Goal: Transaction & Acquisition: Purchase product/service

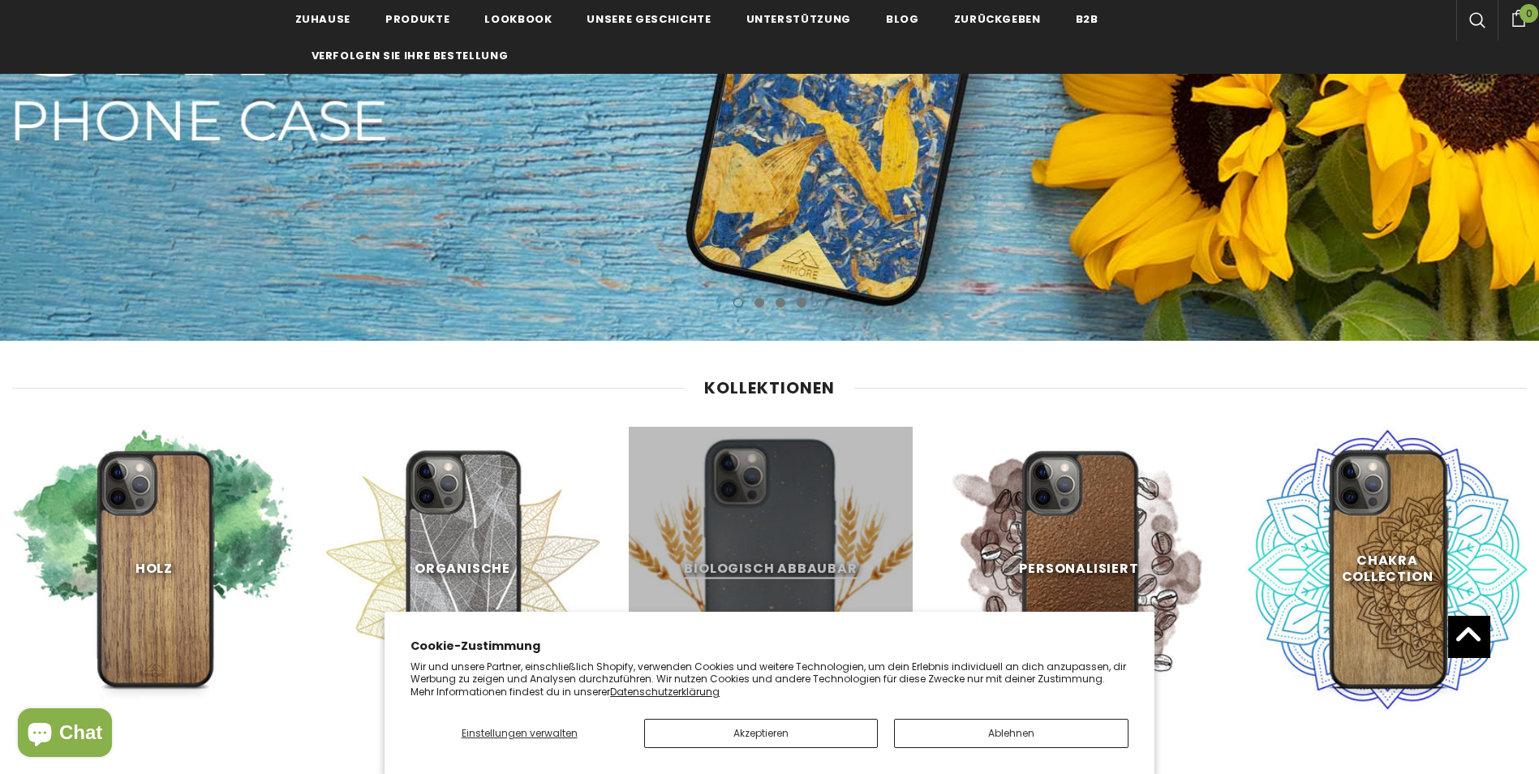
scroll to position [730, 0]
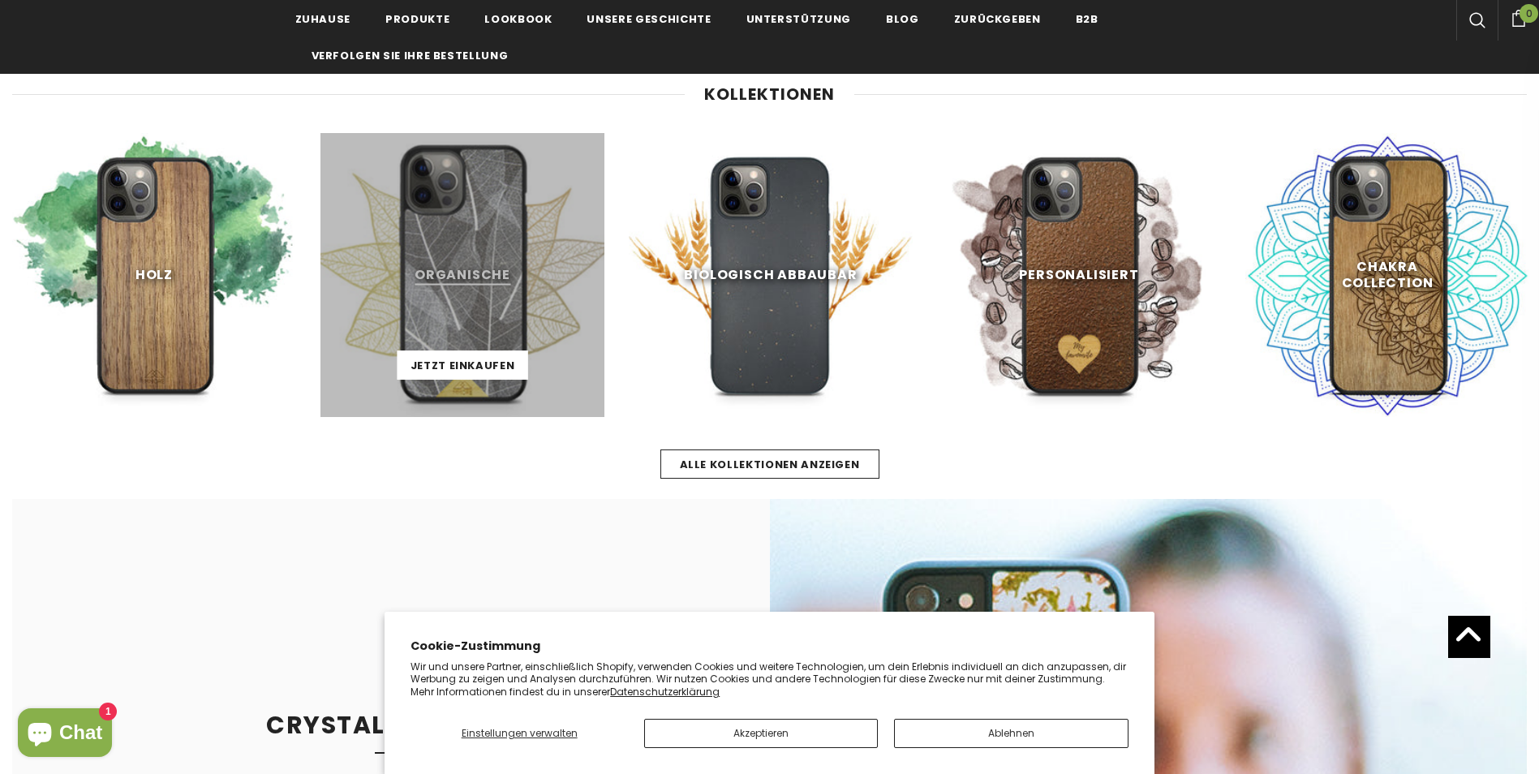
click at [469, 286] on link at bounding box center [462, 275] width 284 height 284
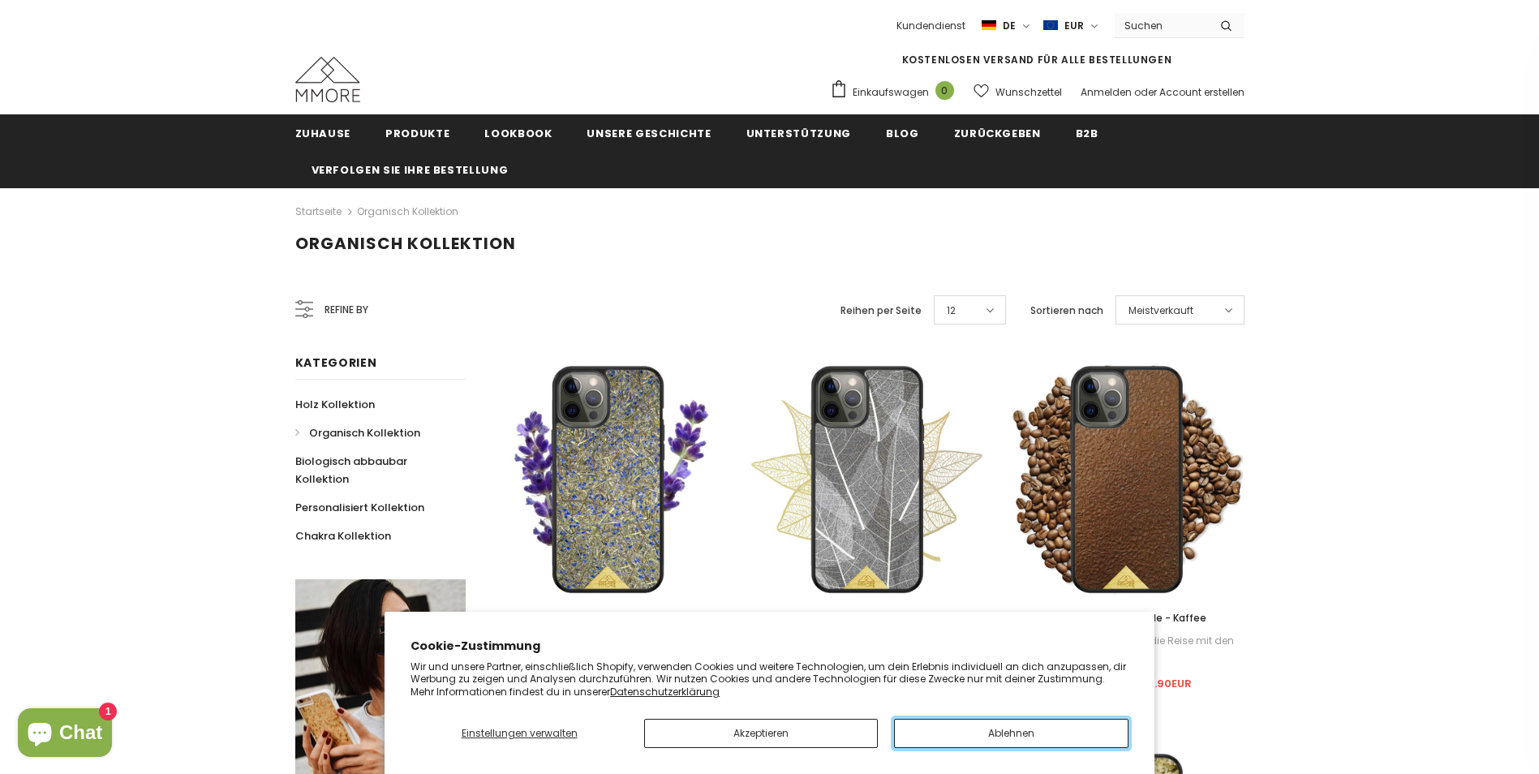
click at [1032, 734] on button "Ablehnen" at bounding box center [1011, 733] width 234 height 29
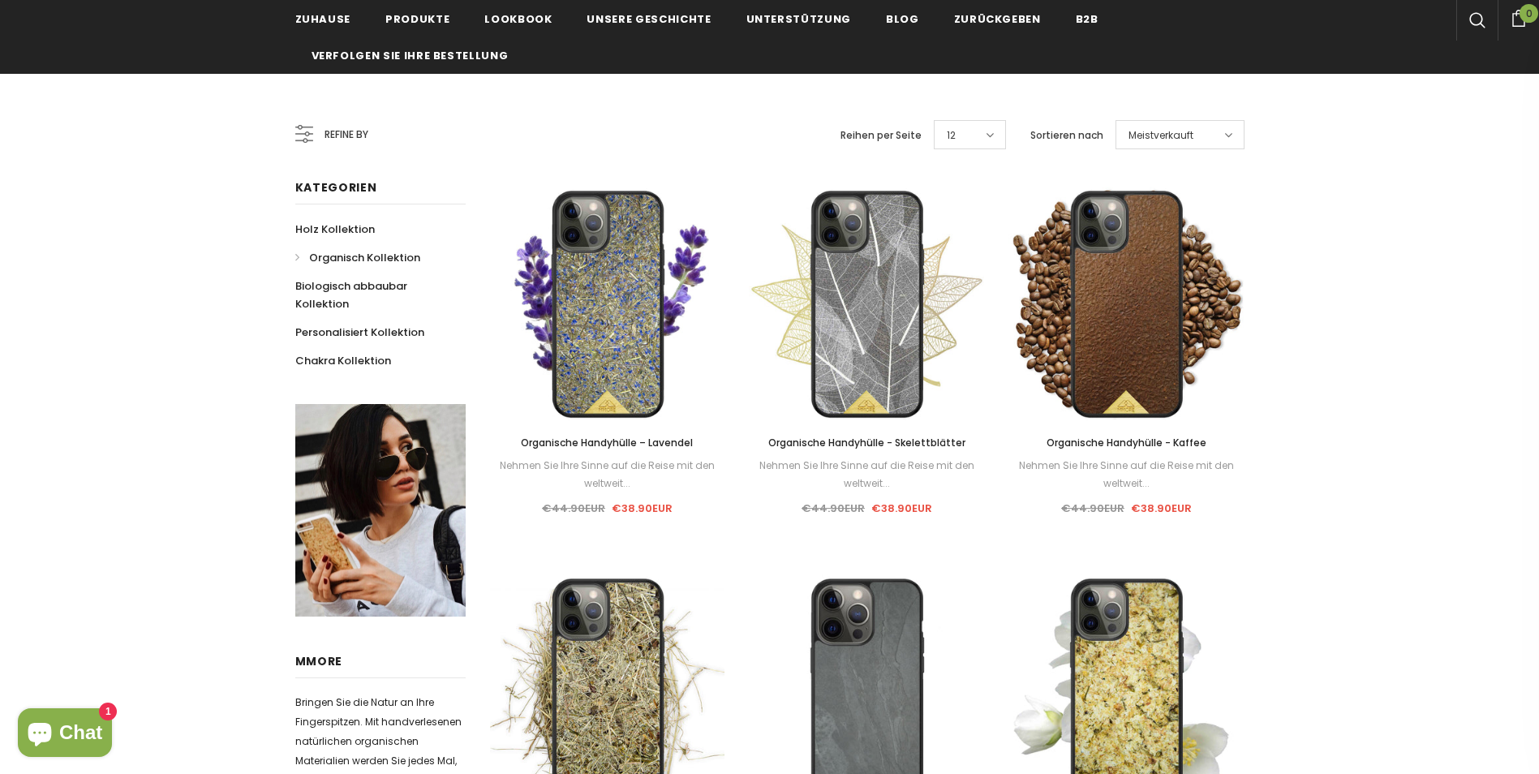
scroll to position [406, 0]
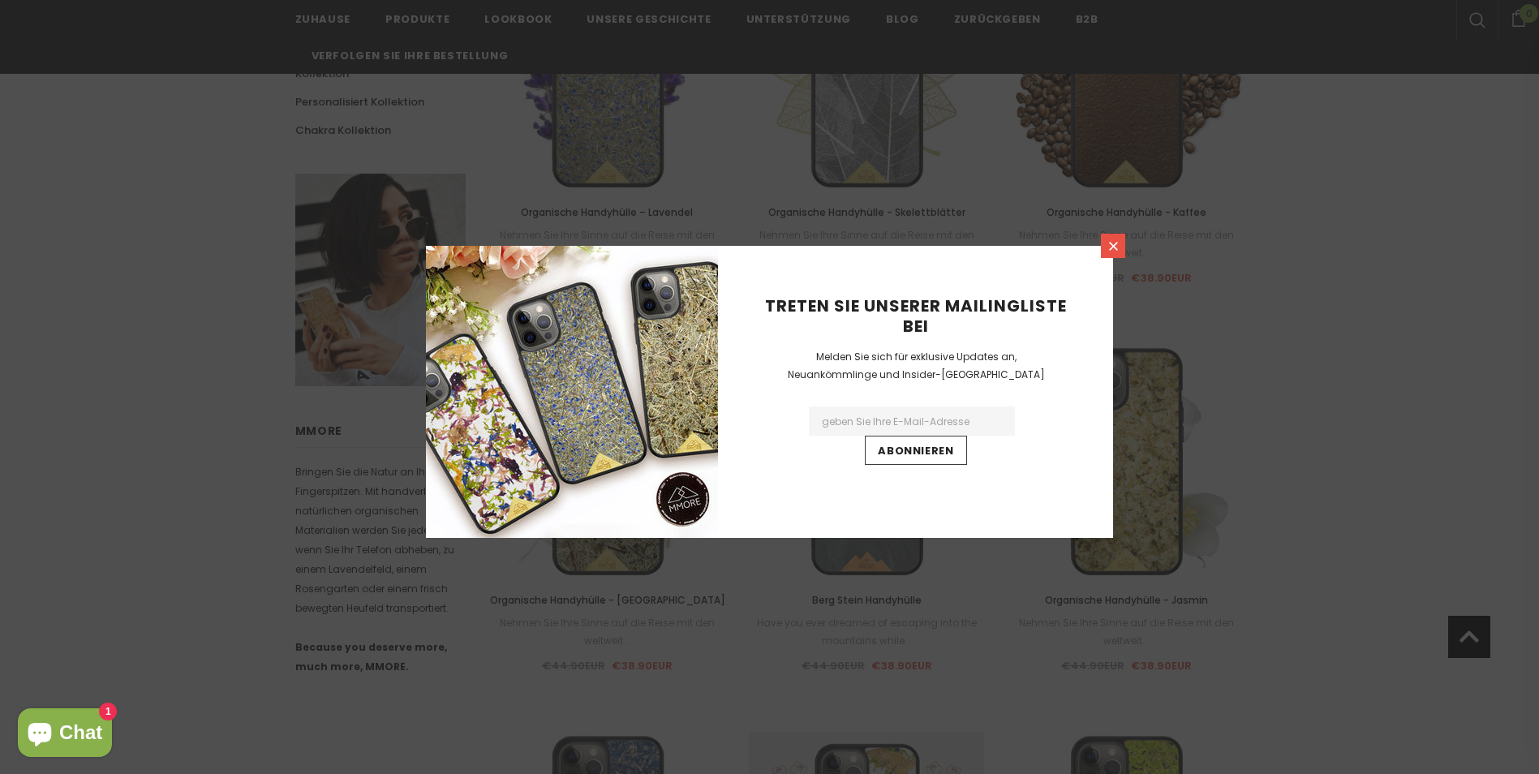
click at [1115, 250] on icon at bounding box center [1114, 246] width 14 height 14
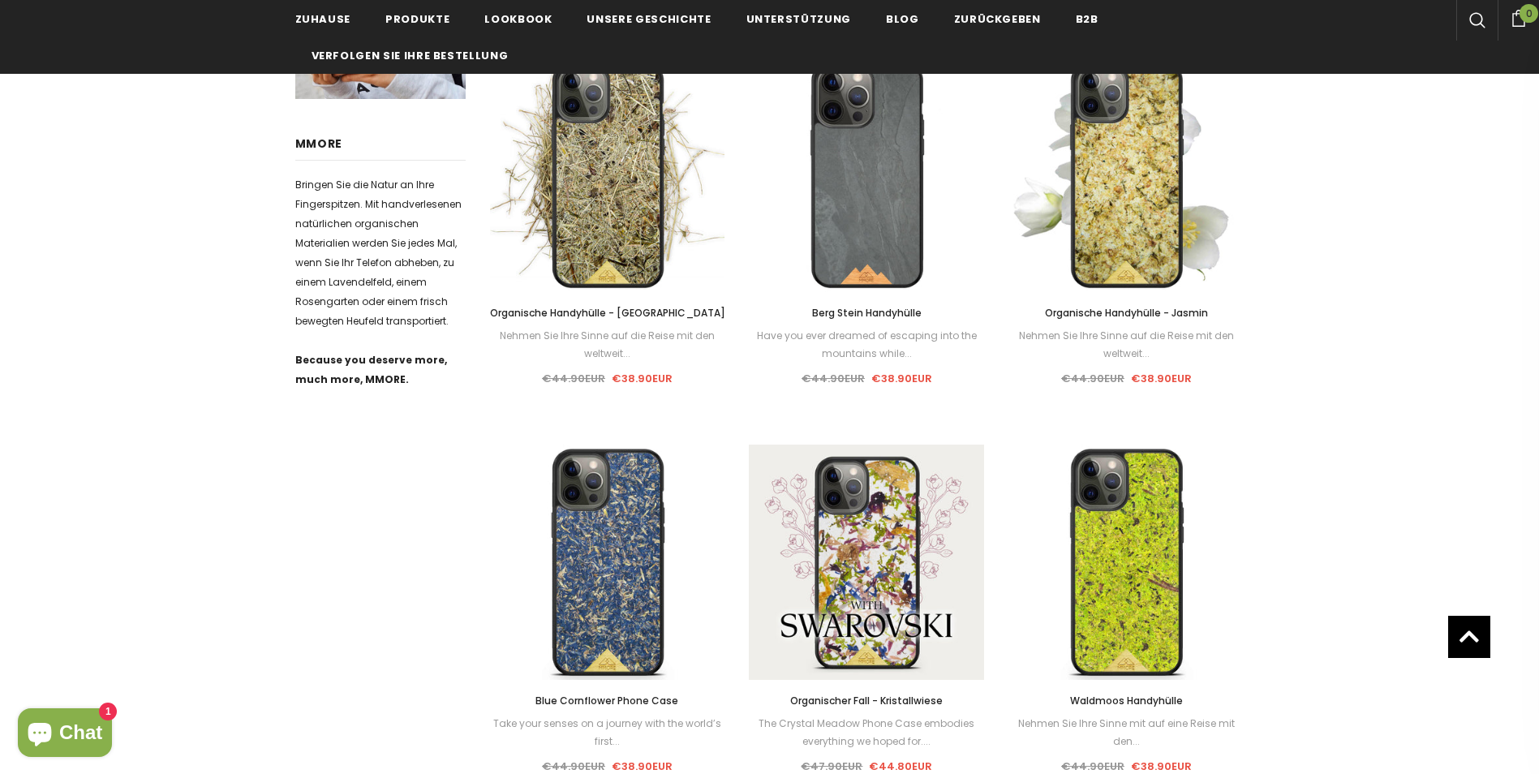
scroll to position [730, 0]
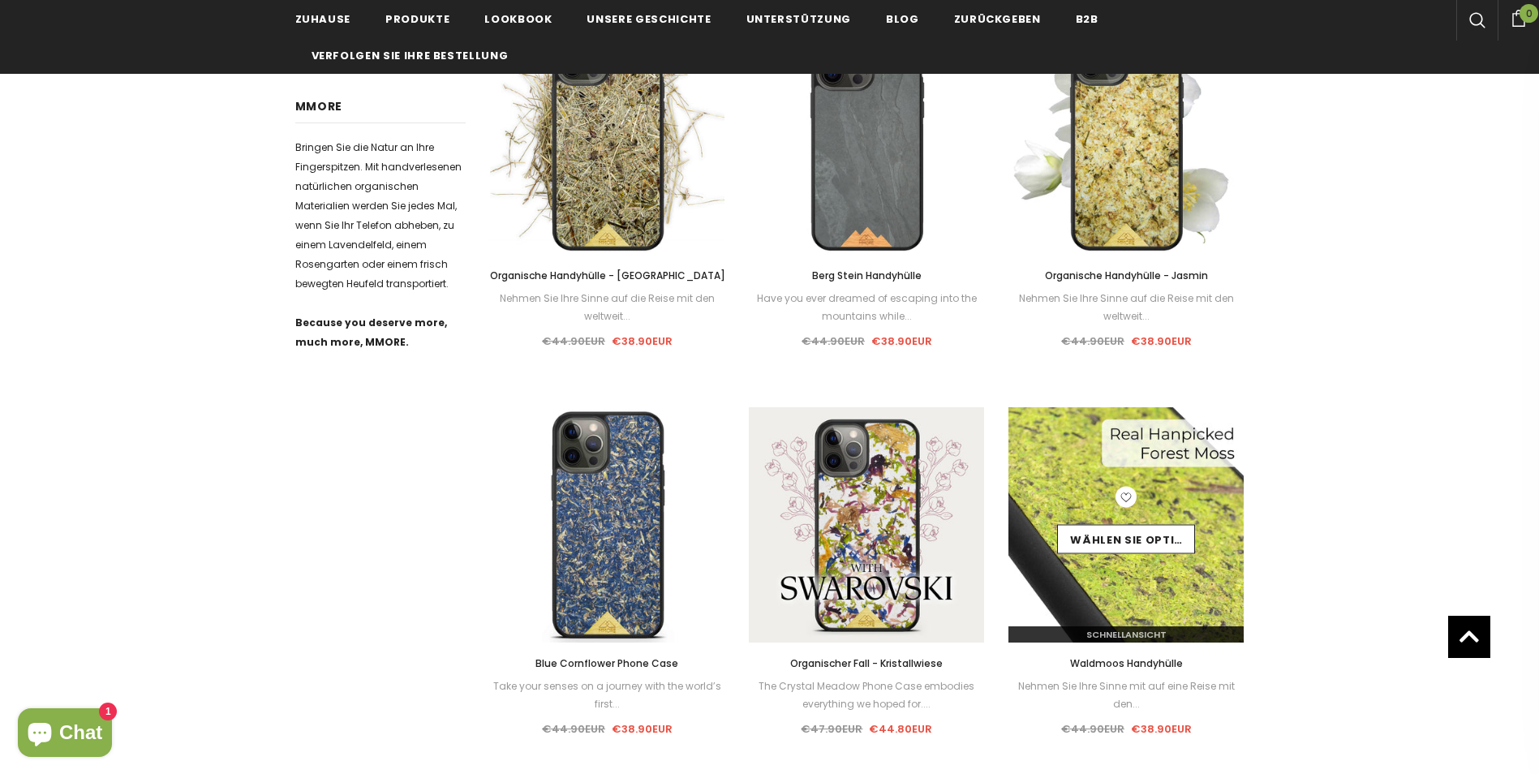
click at [1127, 586] on img at bounding box center [1125, 524] width 235 height 235
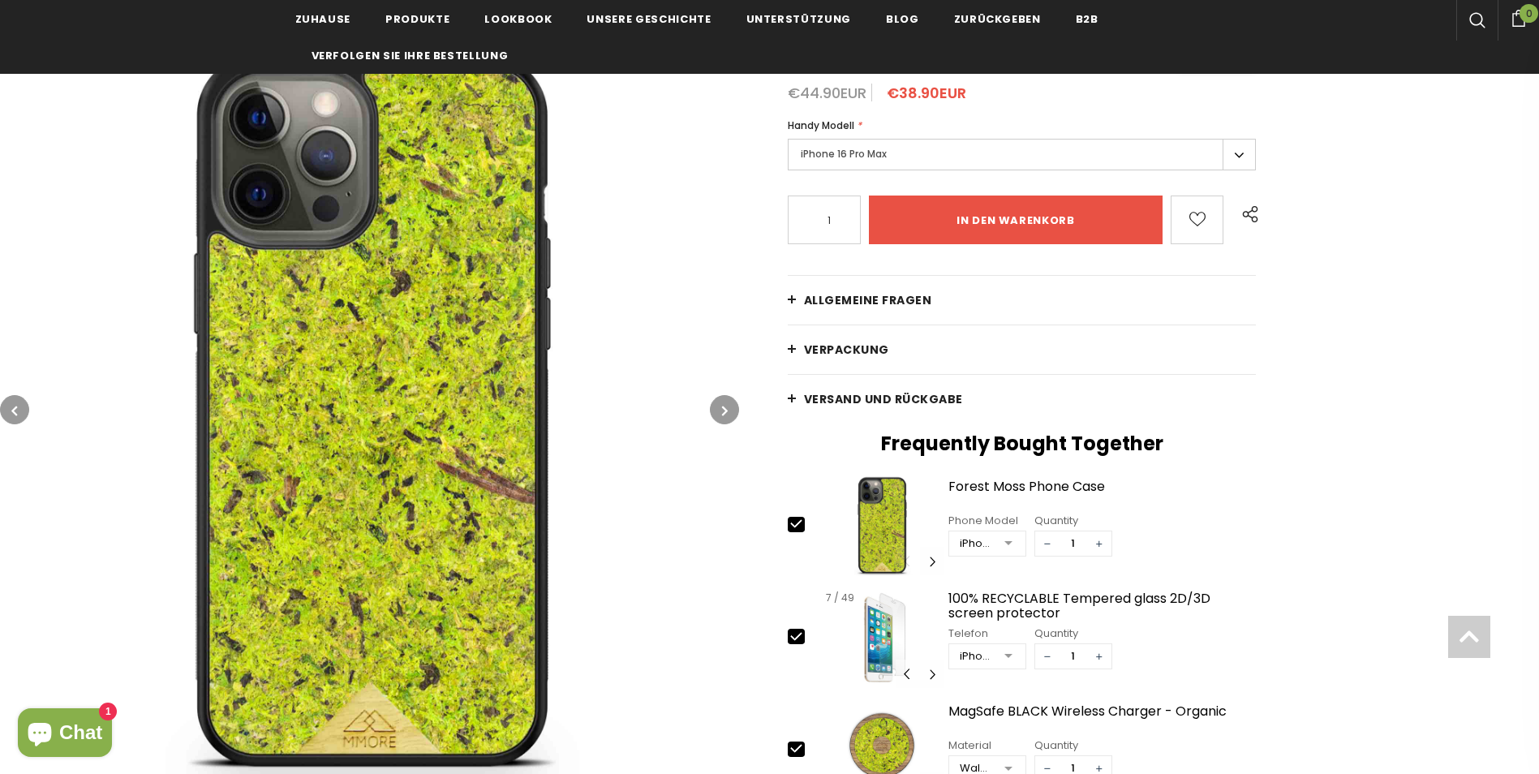
scroll to position [243, 0]
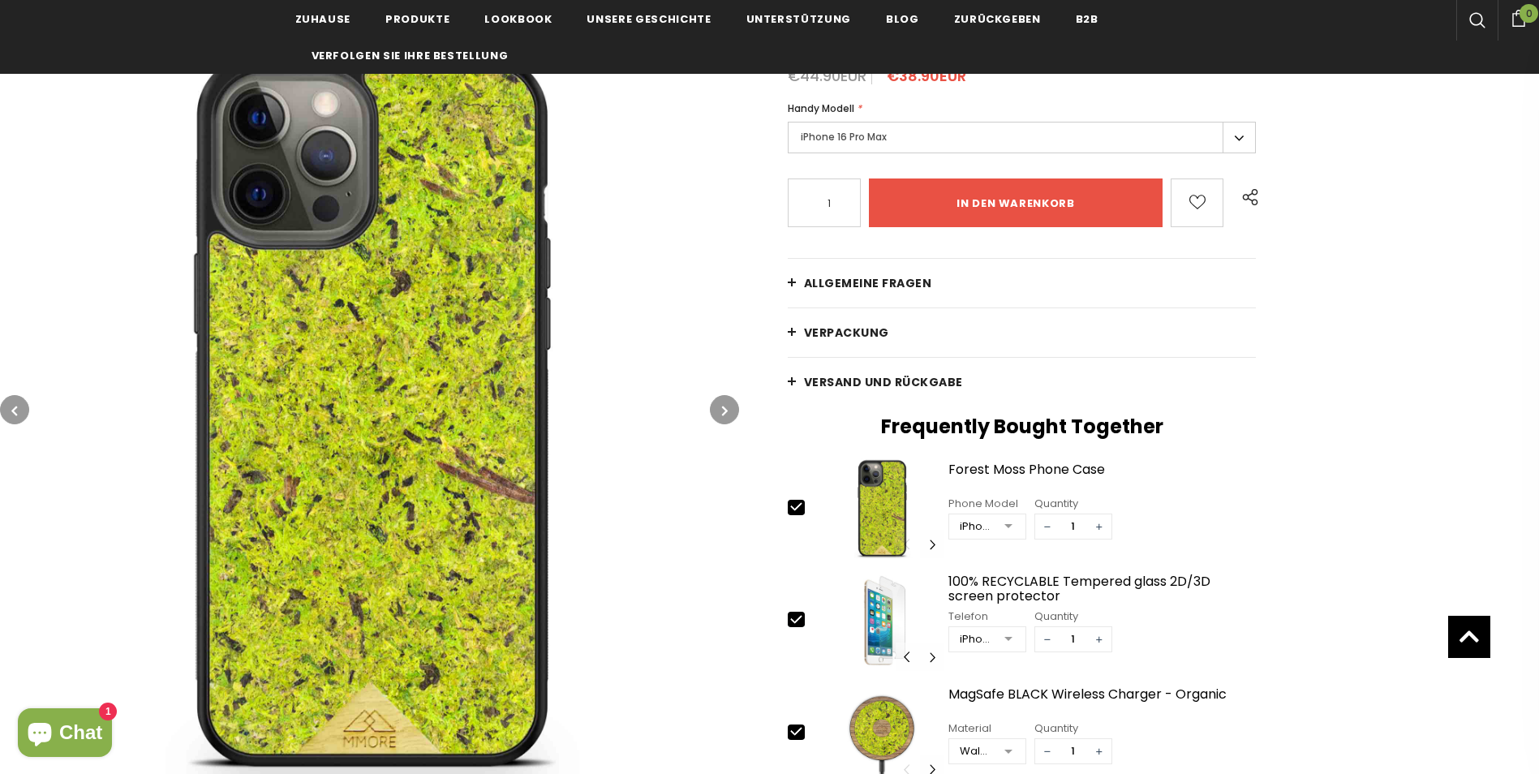
click at [819, 294] on link "Allgemeine Fragen" at bounding box center [1022, 283] width 469 height 49
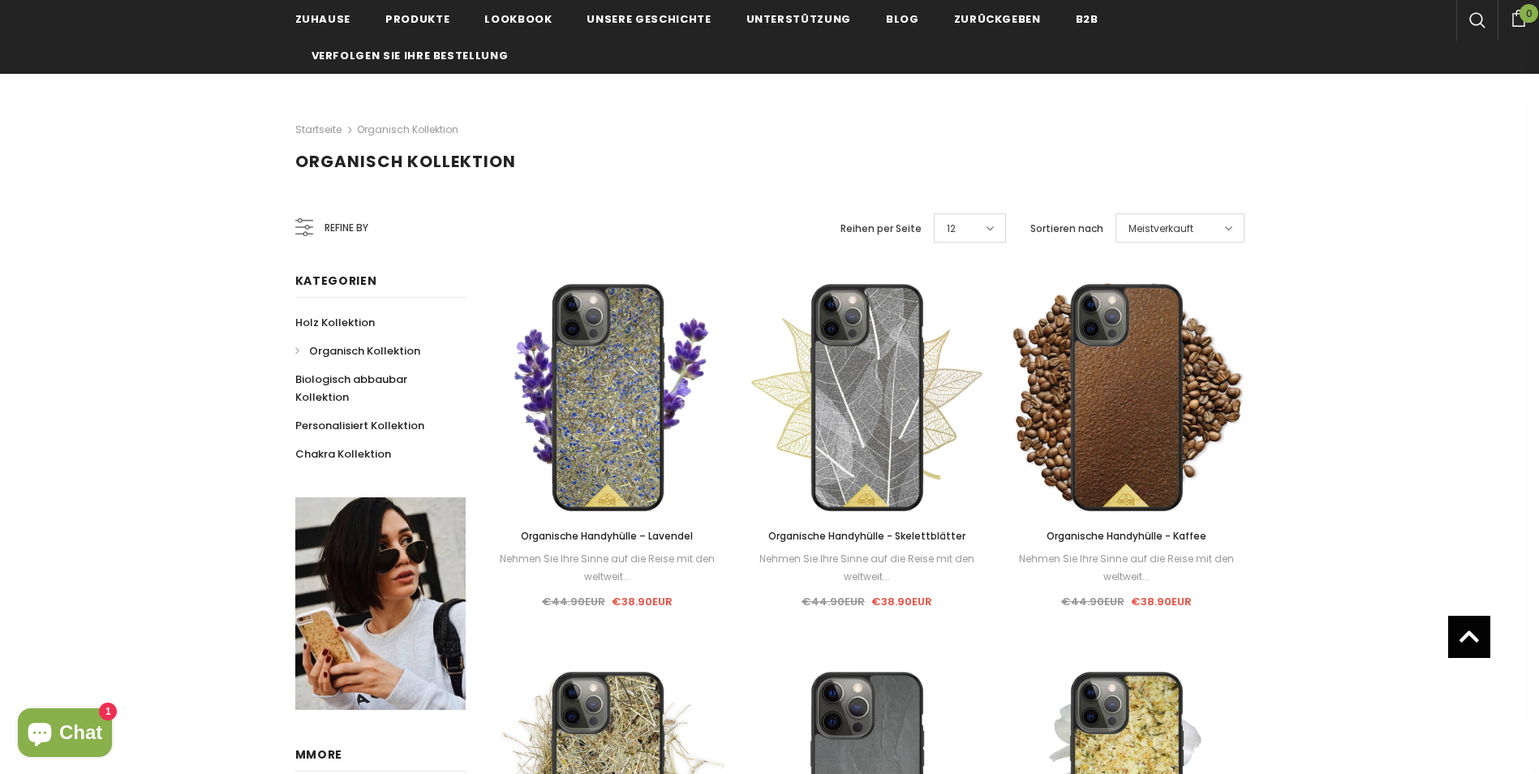
scroll to position [70, 0]
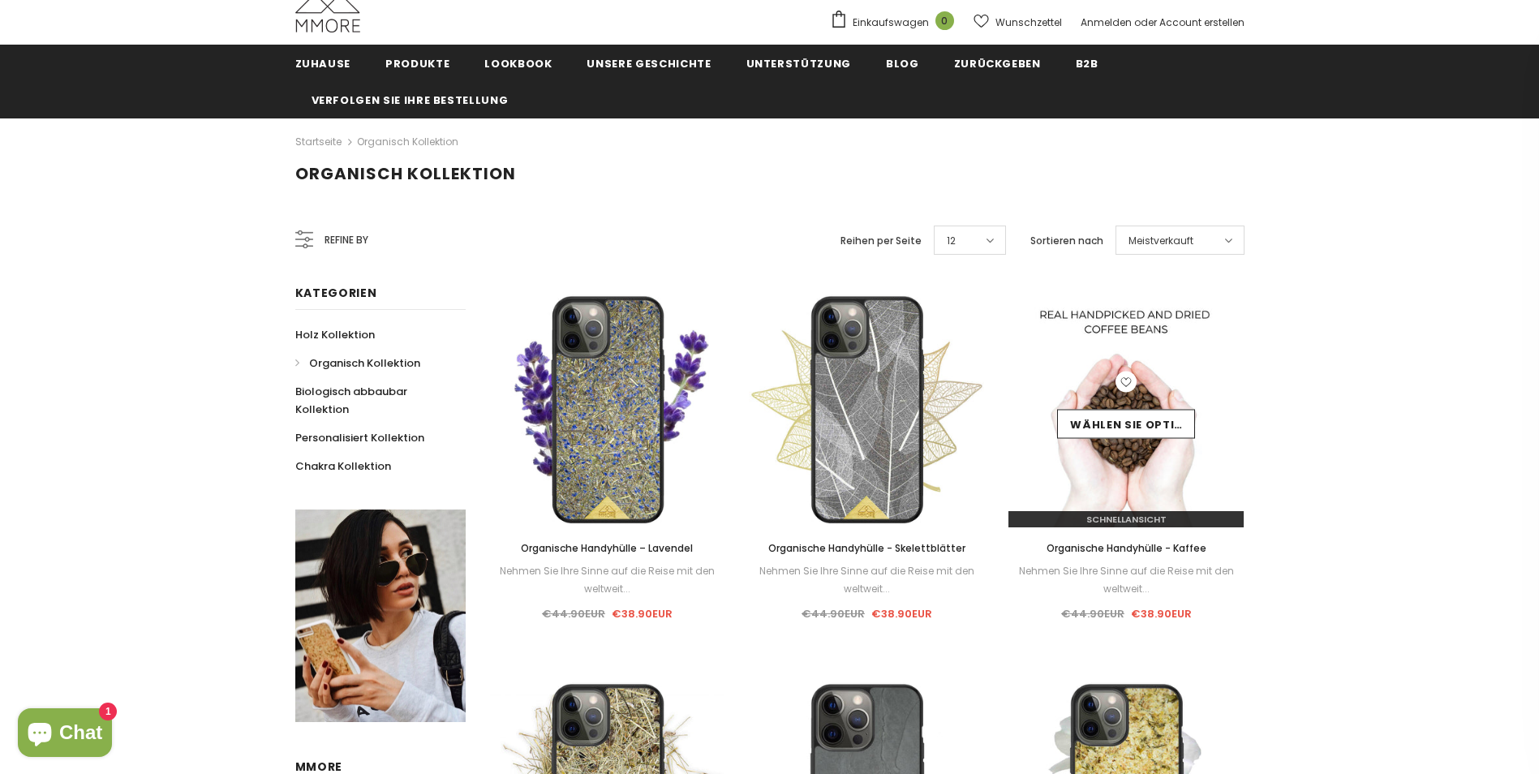
click at [1159, 457] on img at bounding box center [1125, 409] width 235 height 235
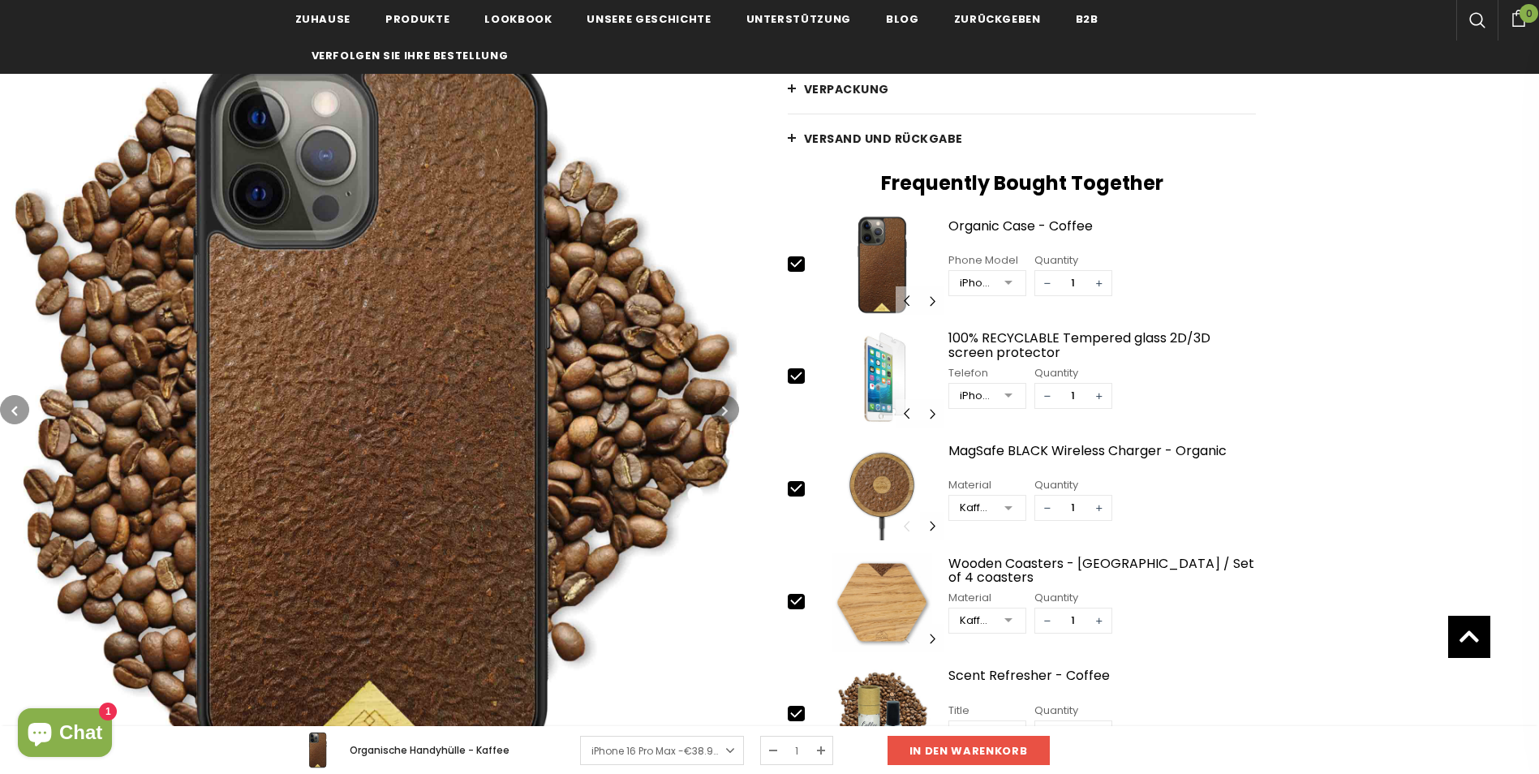
scroll to position [243, 0]
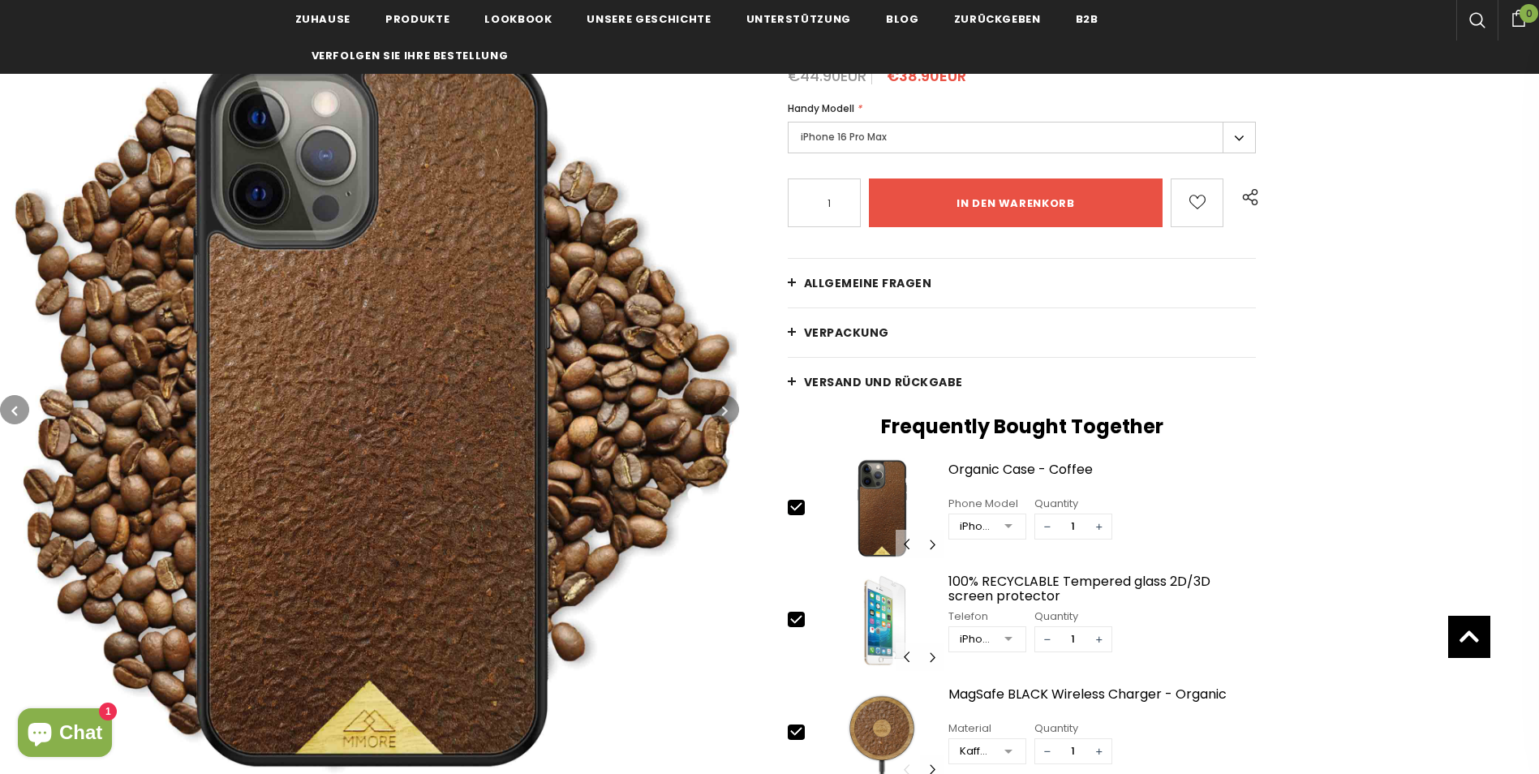
click at [814, 291] on link "Allgemeine Fragen" at bounding box center [1022, 283] width 469 height 49
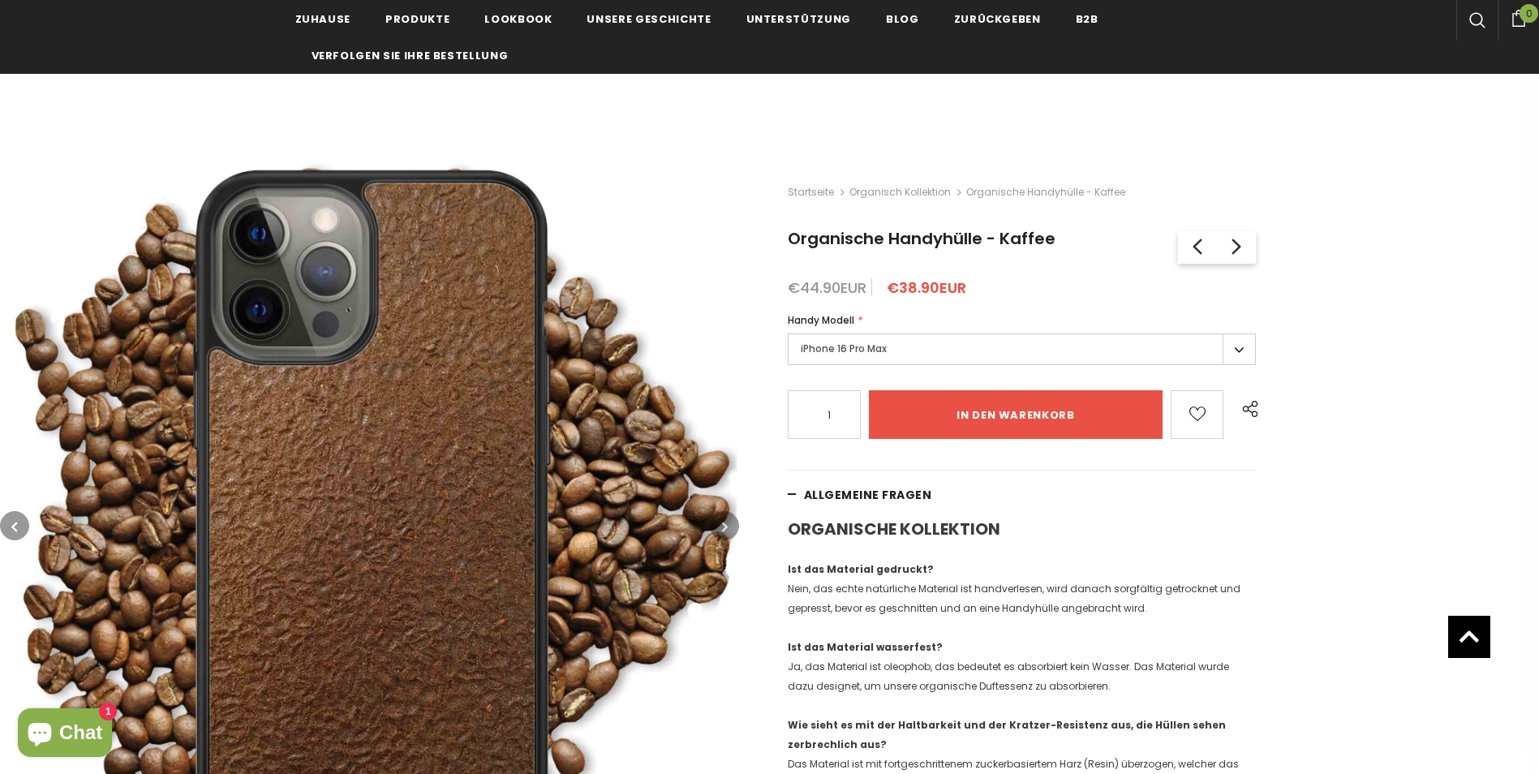
scroll to position [0, 0]
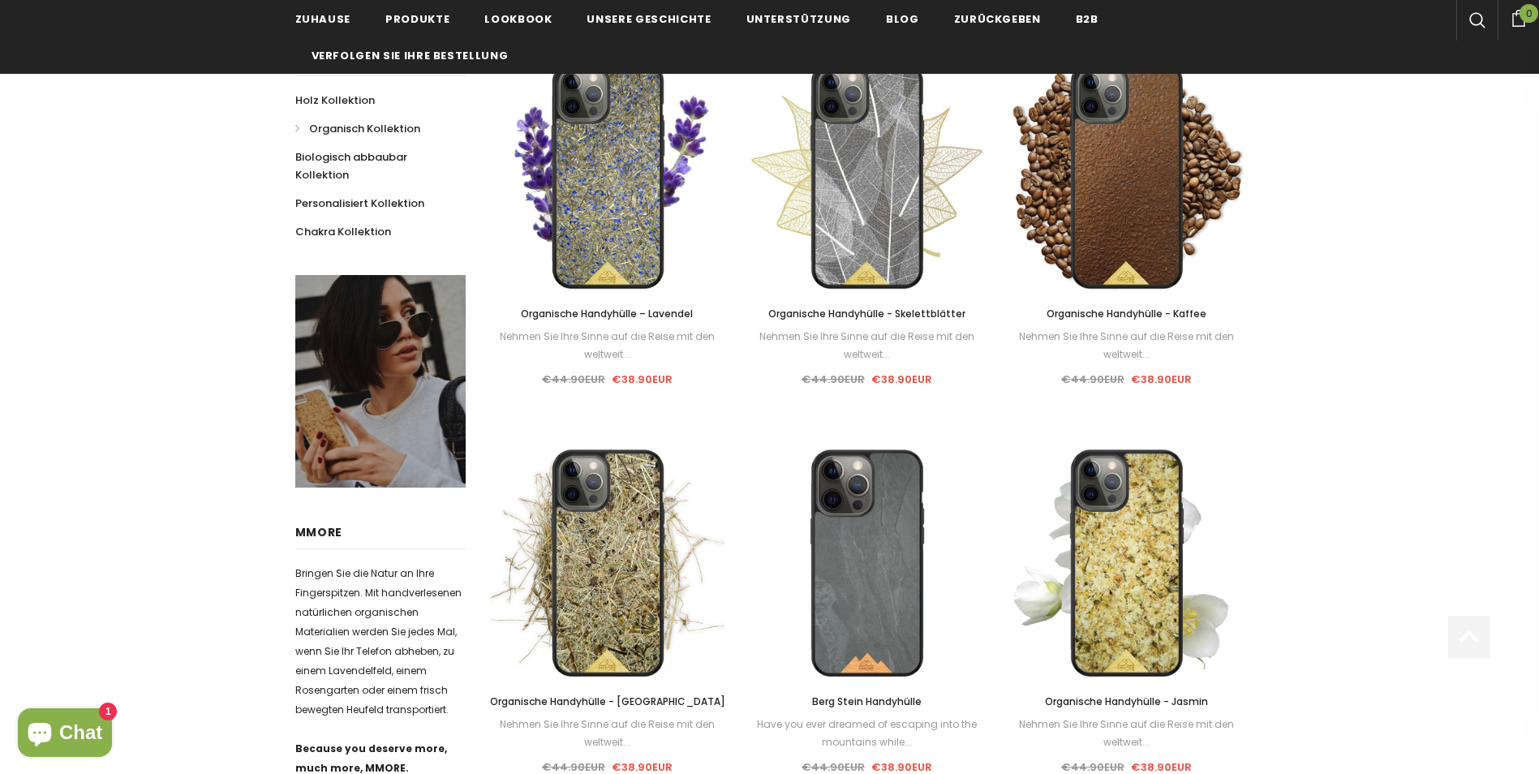
scroll to position [313, 0]
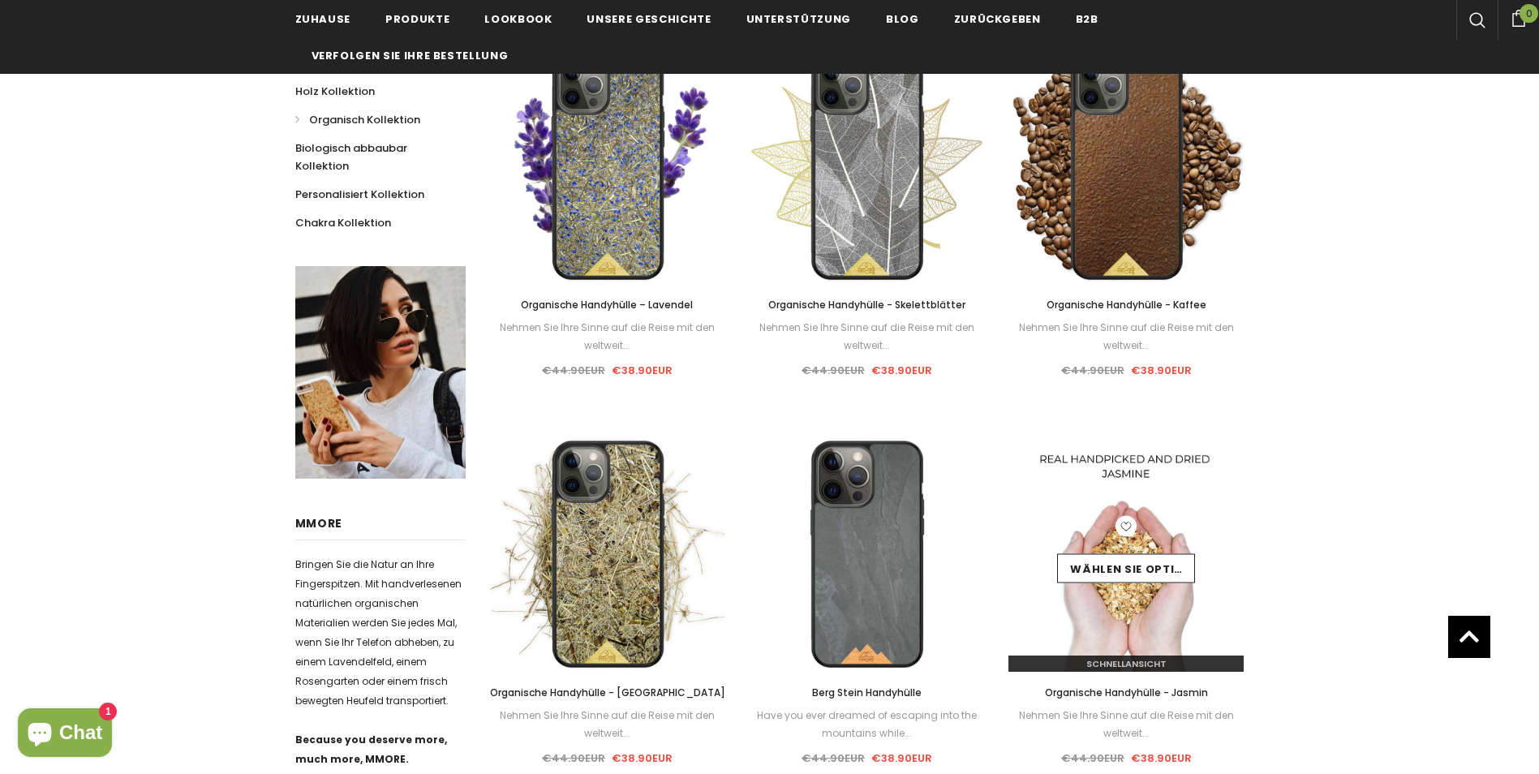
click at [1128, 608] on img at bounding box center [1125, 553] width 235 height 235
